Goal: Check status: Check status

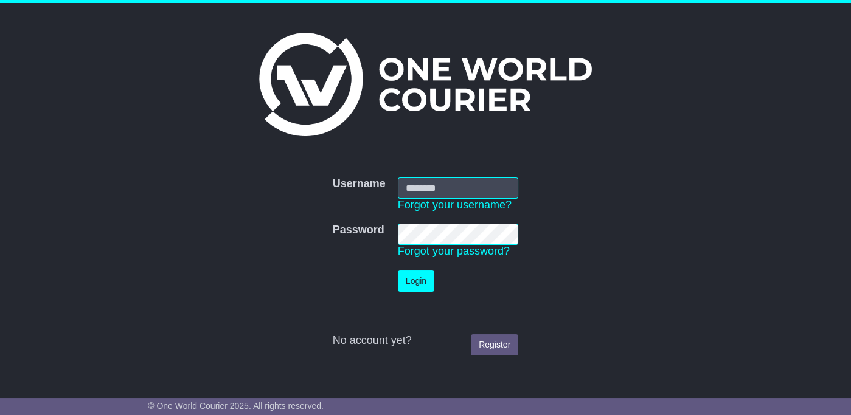
type input "**********"
click at [415, 281] on button "Login" at bounding box center [416, 281] width 36 height 21
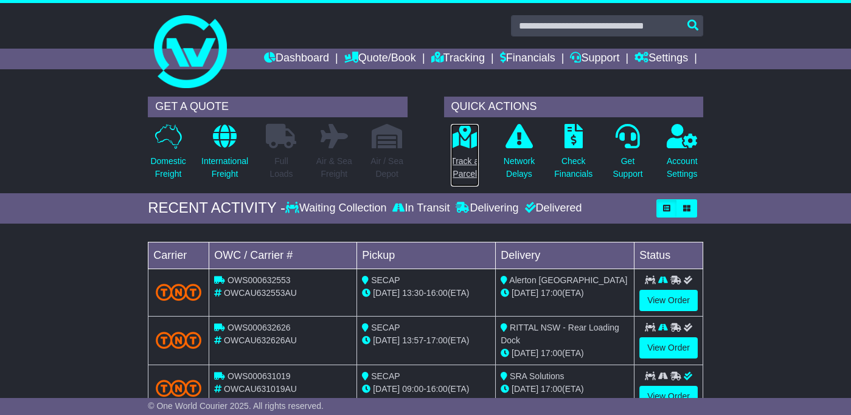
click at [462, 146] on icon at bounding box center [464, 136] width 27 height 24
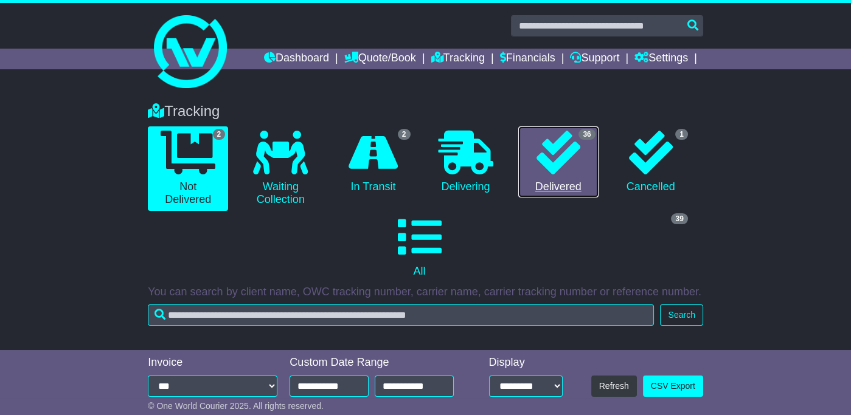
click at [548, 153] on icon at bounding box center [558, 153] width 44 height 44
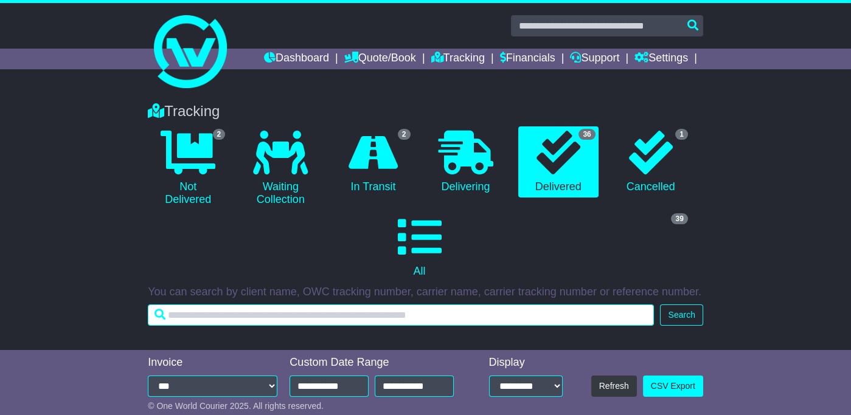
click at [190, 313] on input "text" at bounding box center [401, 315] width 506 height 21
type input "*********"
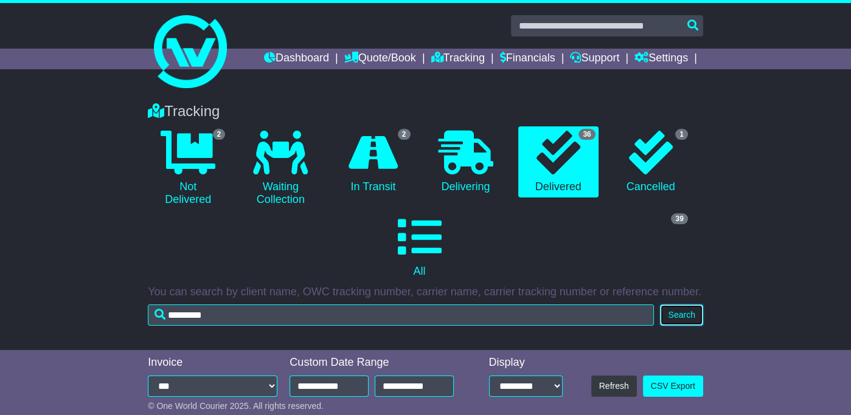
click at [691, 314] on button "Search" at bounding box center [681, 315] width 43 height 21
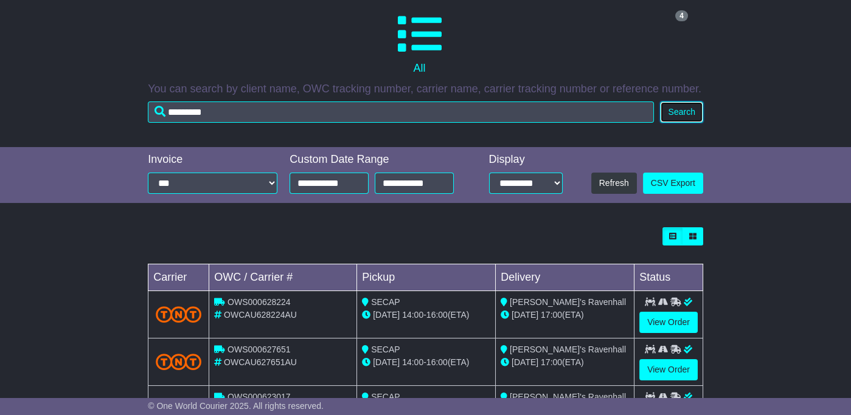
scroll to position [260, 0]
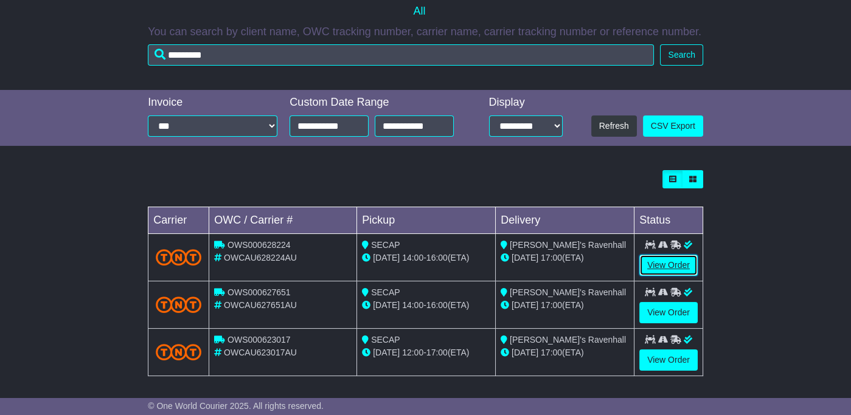
click at [657, 263] on link "View Order" at bounding box center [668, 265] width 58 height 21
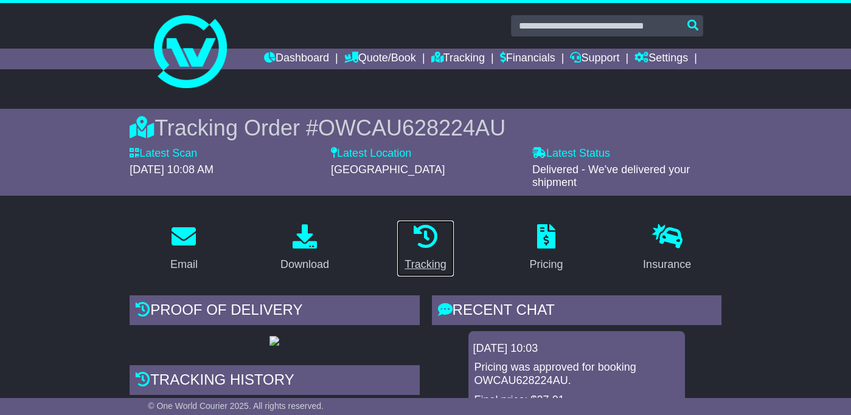
click at [419, 245] on icon at bounding box center [425, 236] width 24 height 24
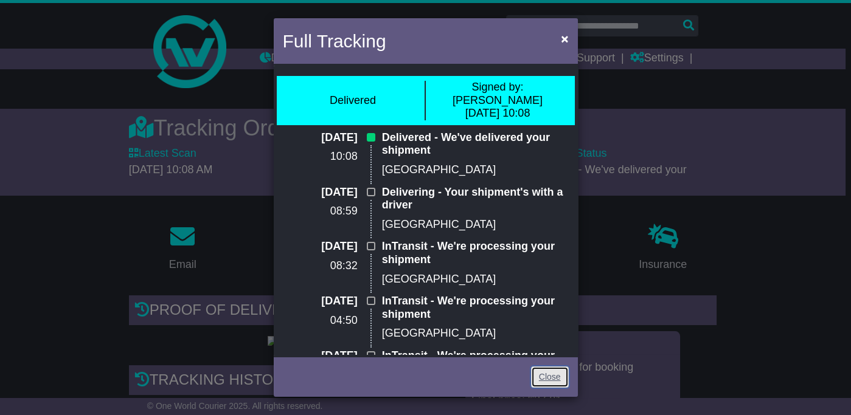
click at [552, 378] on link "Close" at bounding box center [550, 377] width 38 height 21
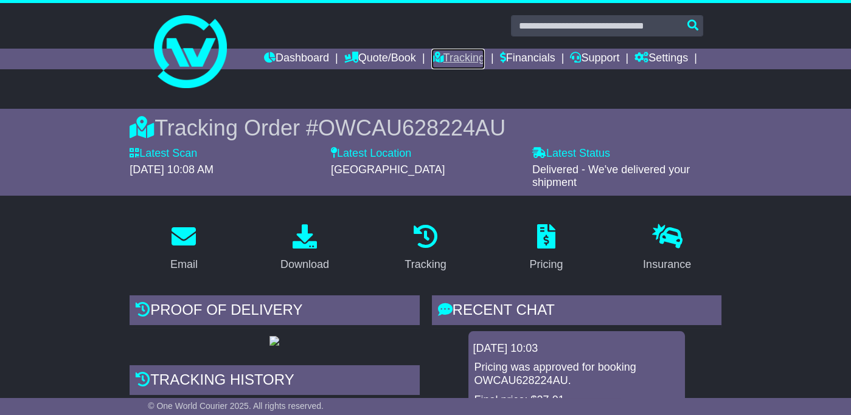
click at [434, 55] on link "Tracking" at bounding box center [458, 59] width 54 height 21
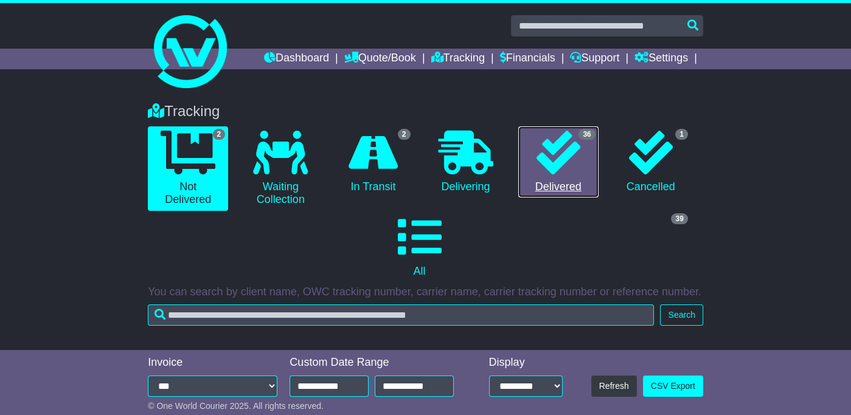
click at [565, 162] on icon at bounding box center [558, 153] width 44 height 44
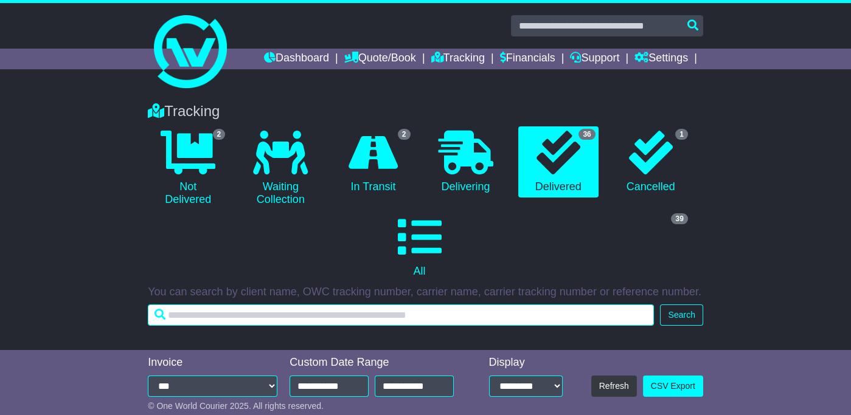
click at [240, 317] on input "text" at bounding box center [401, 315] width 506 height 21
type input "*********"
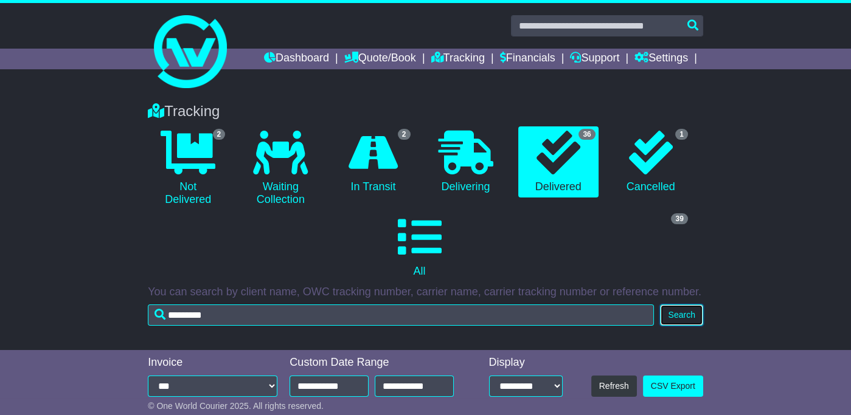
click at [687, 319] on button "Search" at bounding box center [681, 315] width 43 height 21
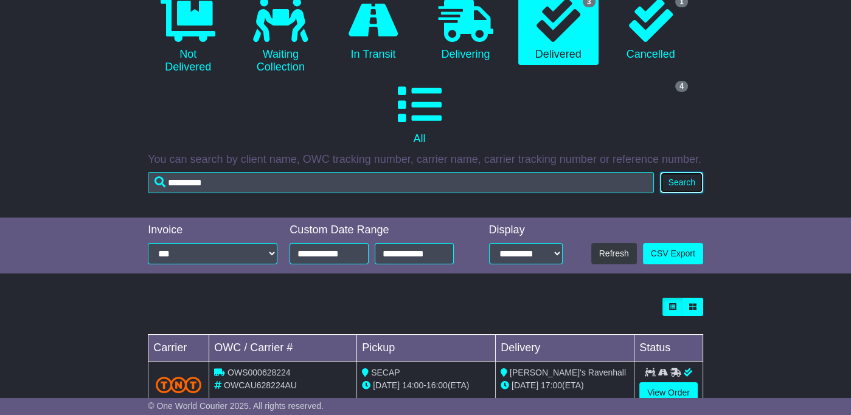
scroll to position [260, 0]
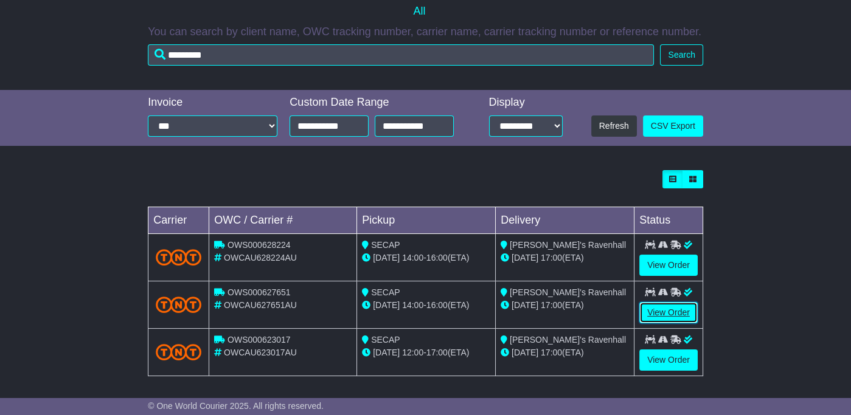
click at [662, 310] on link "View Order" at bounding box center [668, 312] width 58 height 21
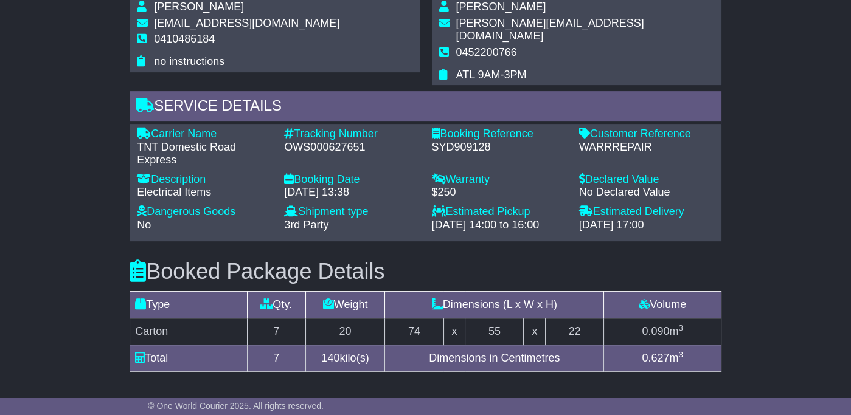
scroll to position [771, 0]
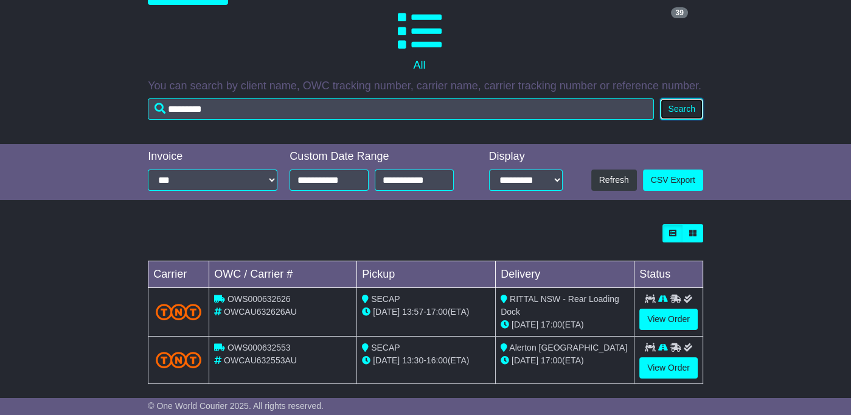
click at [695, 111] on button "Search" at bounding box center [681, 109] width 43 height 21
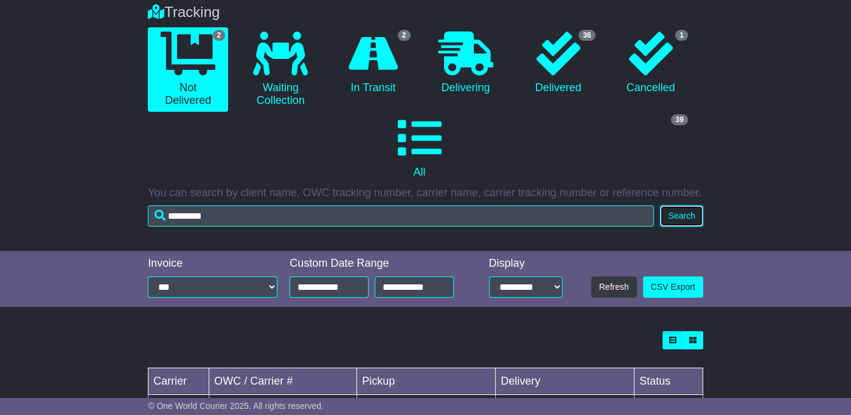
scroll to position [95, 0]
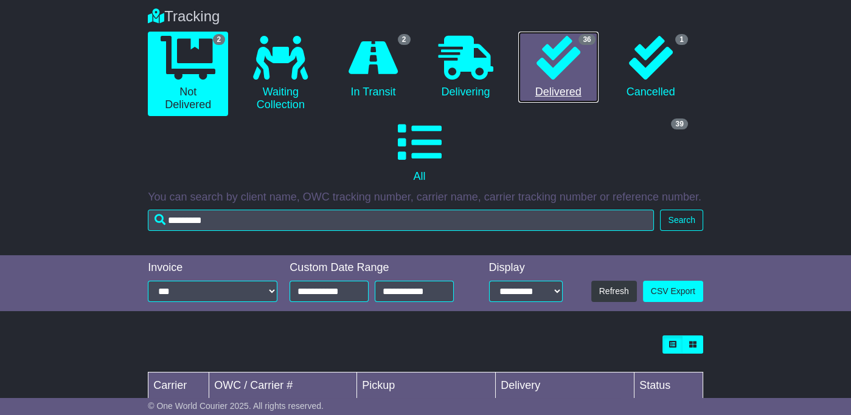
click at [568, 61] on icon at bounding box center [558, 58] width 44 height 44
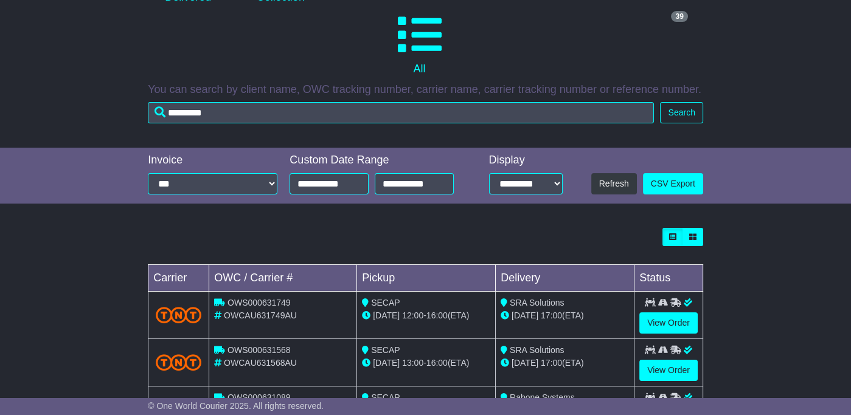
scroll to position [202, 0]
click at [677, 113] on button "Search" at bounding box center [681, 113] width 43 height 21
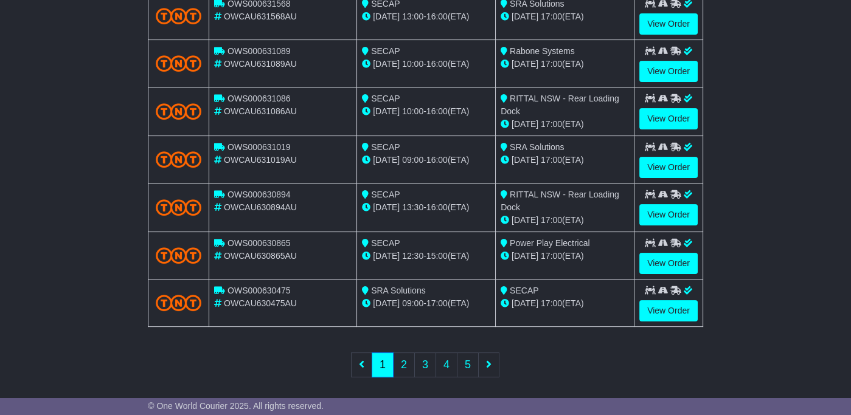
scroll to position [0, 0]
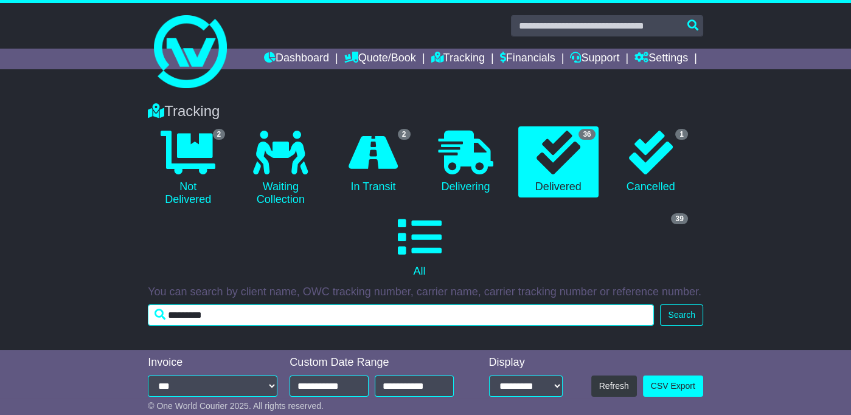
click at [217, 320] on input "*********" at bounding box center [401, 315] width 506 height 21
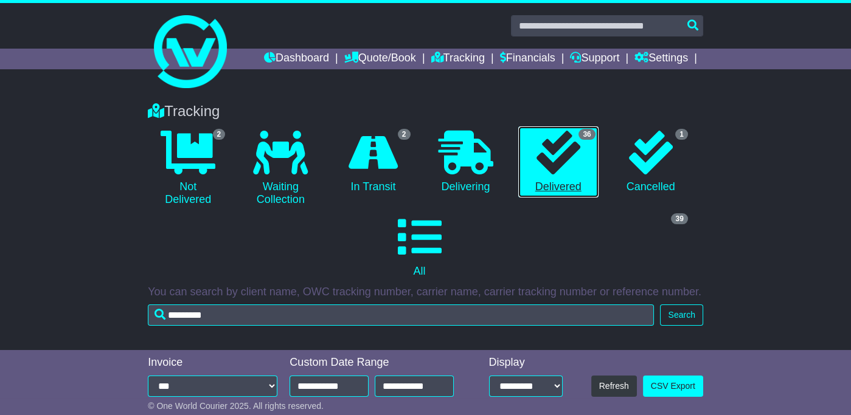
click at [547, 165] on icon at bounding box center [558, 153] width 44 height 44
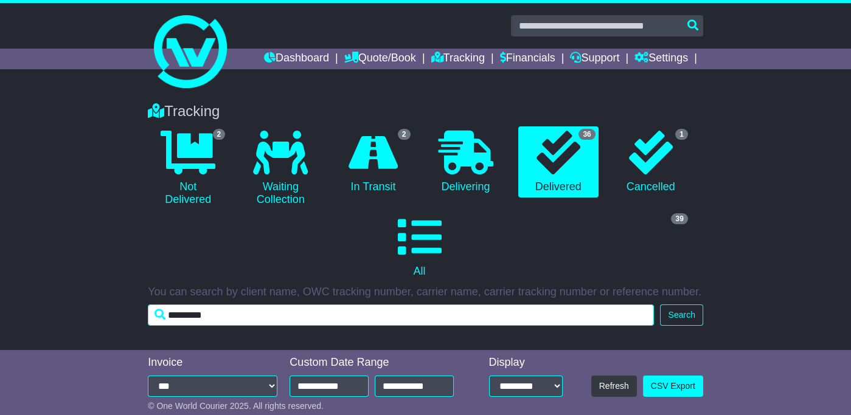
click at [222, 314] on input "*********" at bounding box center [401, 315] width 506 height 21
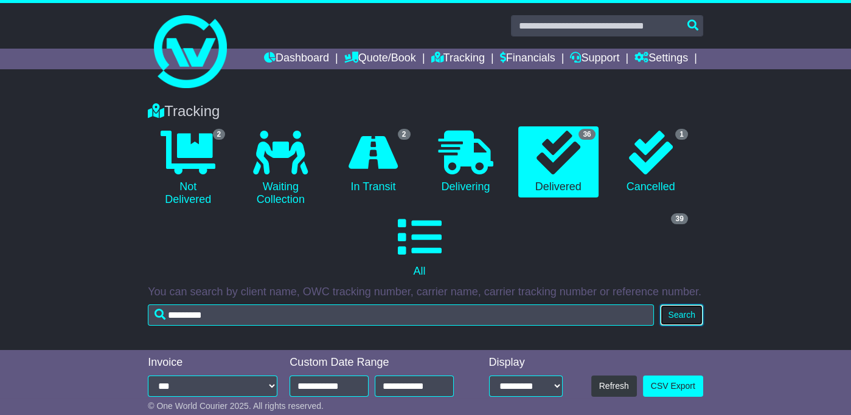
click at [677, 316] on button "Search" at bounding box center [681, 315] width 43 height 21
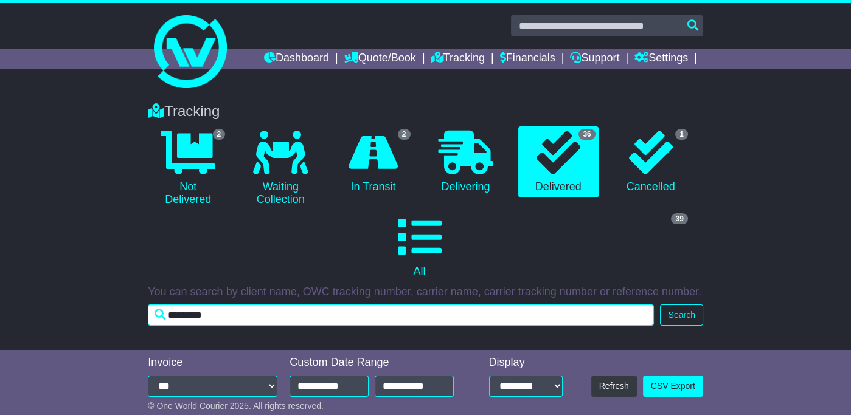
click at [223, 313] on input "*********" at bounding box center [401, 315] width 506 height 21
type input "*"
type input "*********"
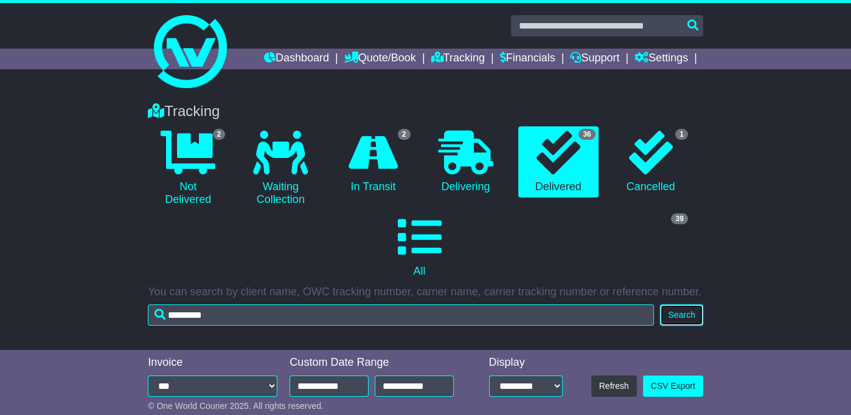
click at [680, 316] on button "Search" at bounding box center [681, 315] width 43 height 21
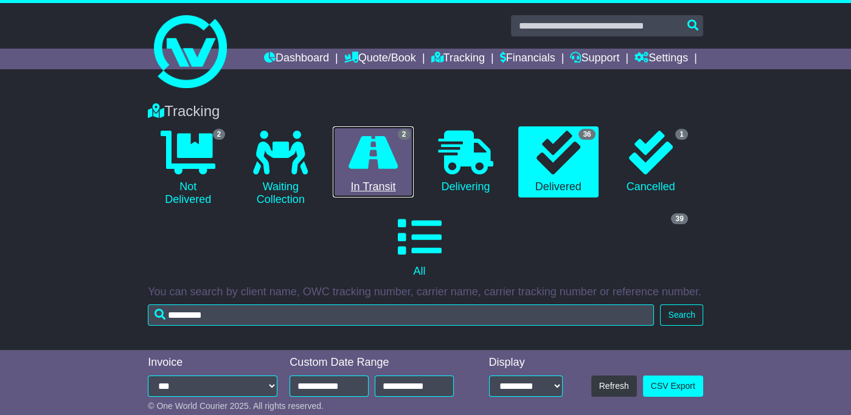
click at [363, 156] on icon at bounding box center [373, 153] width 49 height 44
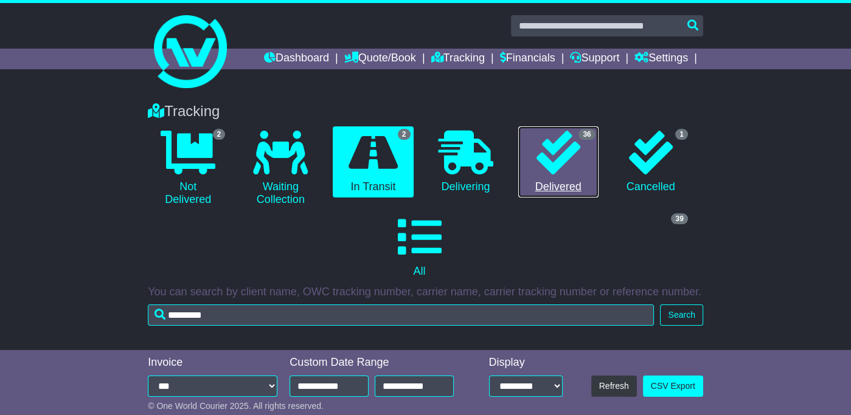
click at [558, 144] on icon at bounding box center [558, 153] width 44 height 44
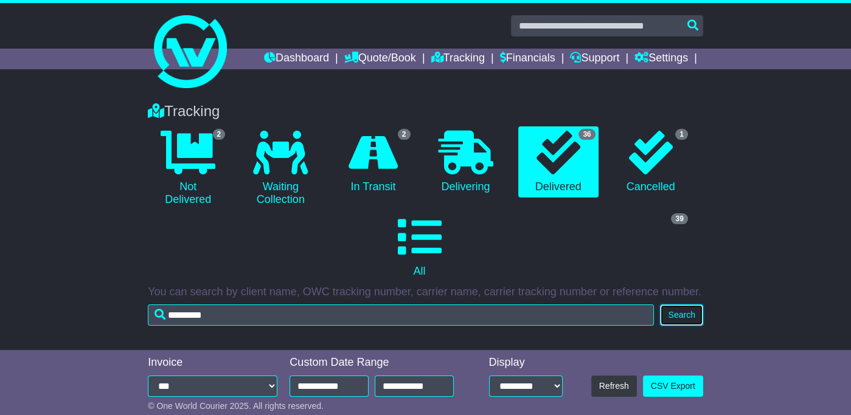
click at [685, 317] on button "Search" at bounding box center [681, 315] width 43 height 21
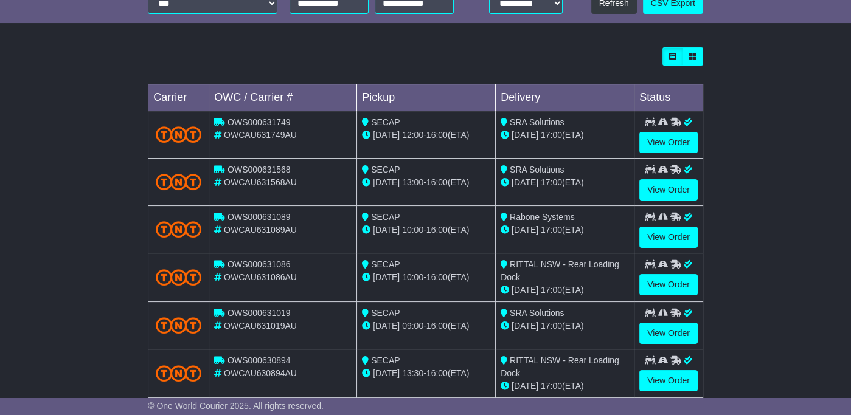
scroll to position [385, 0]
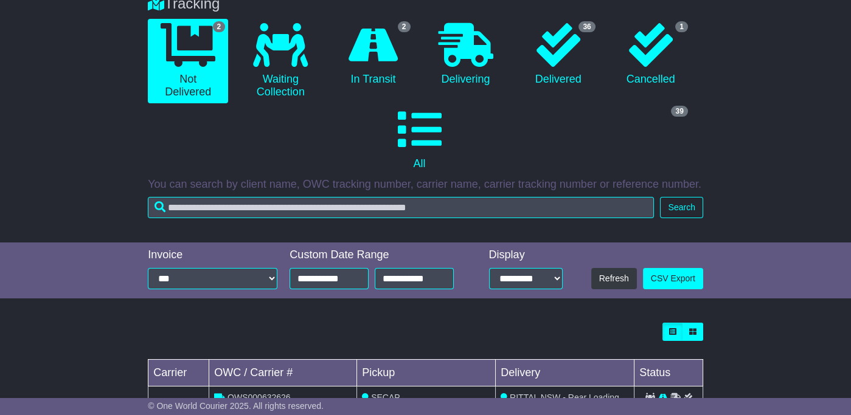
scroll to position [60, 0]
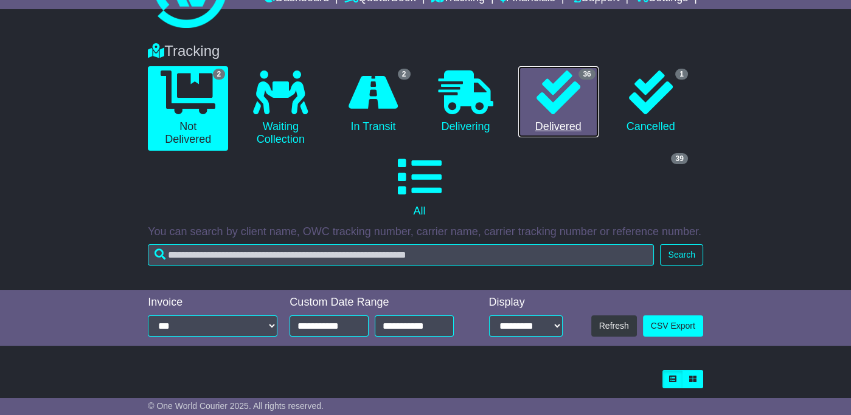
click at [552, 97] on icon at bounding box center [558, 93] width 44 height 44
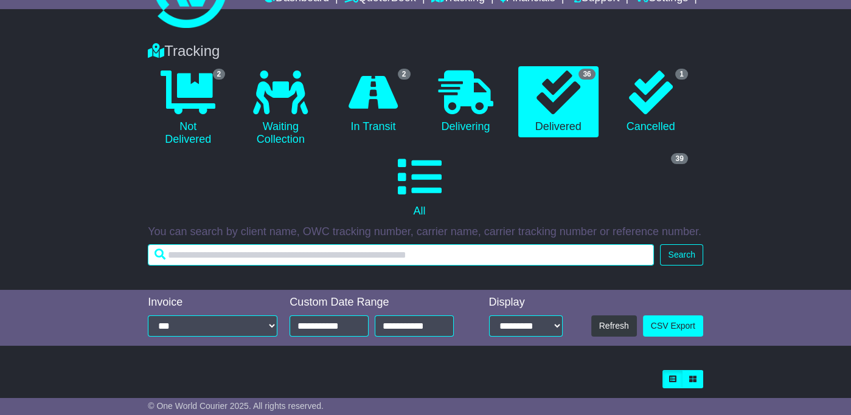
click at [177, 253] on input "text" at bounding box center [401, 255] width 506 height 21
type input "*********"
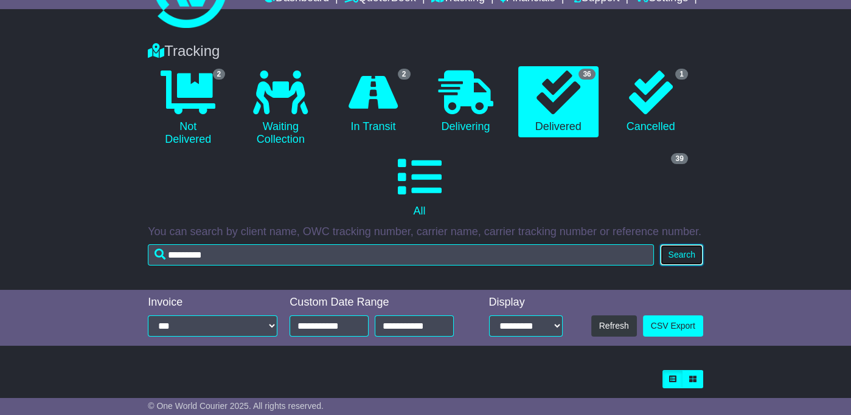
click at [675, 251] on button "Search" at bounding box center [681, 255] width 43 height 21
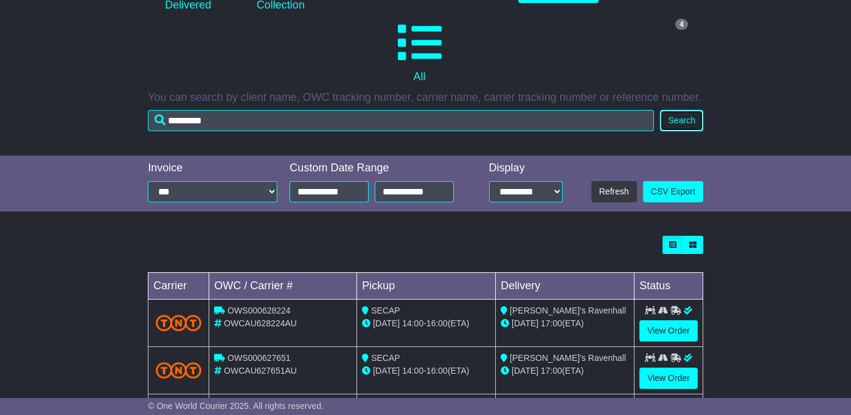
scroll to position [260, 0]
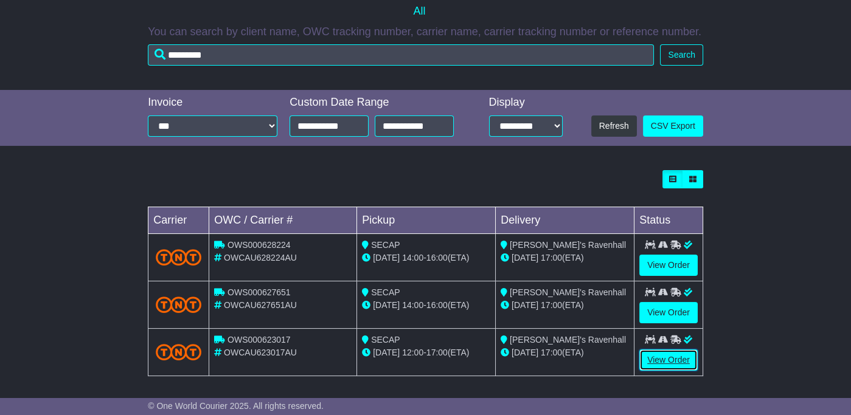
click at [670, 356] on link "View Order" at bounding box center [668, 360] width 58 height 21
